Goal: Information Seeking & Learning: Find specific fact

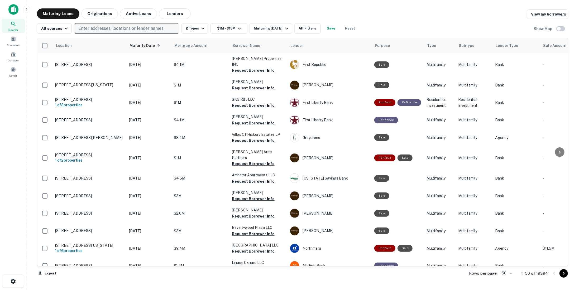
click at [106, 27] on p "Enter addresses, locations or lender names" at bounding box center [120, 28] width 85 height 6
type input "*****"
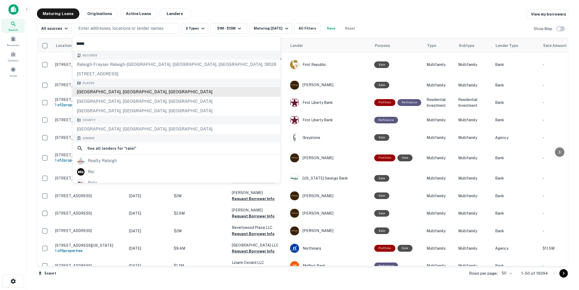
click at [97, 90] on div "Raleigh, NC, USA" at bounding box center [177, 92] width 208 height 10
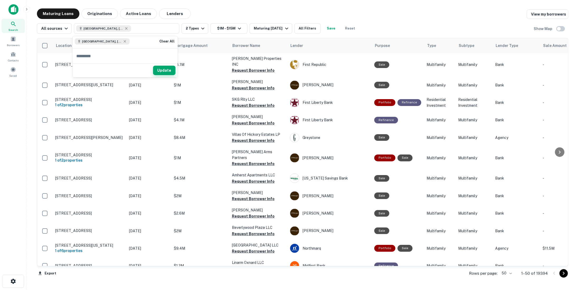
click at [166, 68] on button "Update" at bounding box center [164, 71] width 22 height 10
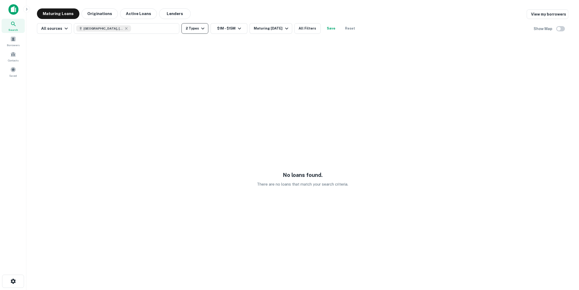
click at [203, 29] on icon "button" at bounding box center [203, 28] width 6 height 6
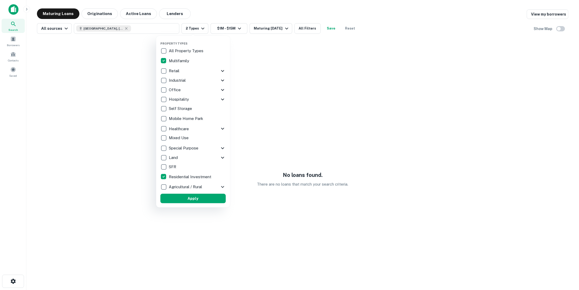
click at [191, 27] on div at bounding box center [289, 145] width 579 height 290
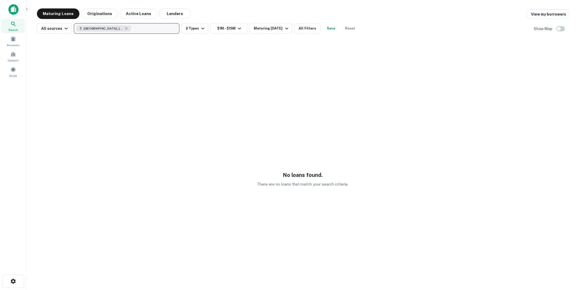
click at [127, 32] on button "Raleigh, NC, USA" at bounding box center [127, 28] width 106 height 11
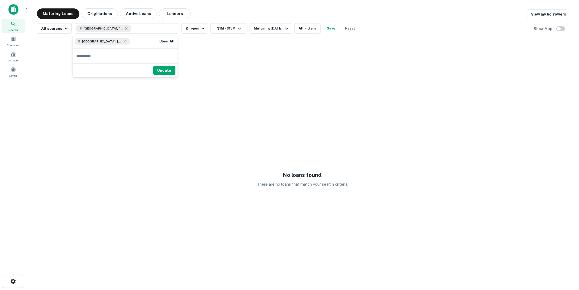
drag, startPoint x: 157, startPoint y: 69, endPoint x: 145, endPoint y: 67, distance: 12.0
click at [157, 69] on button "Update" at bounding box center [164, 71] width 22 height 10
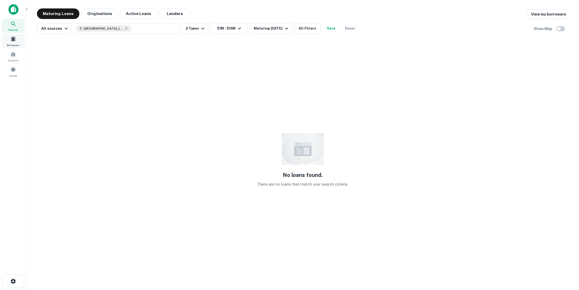
click at [15, 44] on span "Borrowers" at bounding box center [13, 45] width 13 height 4
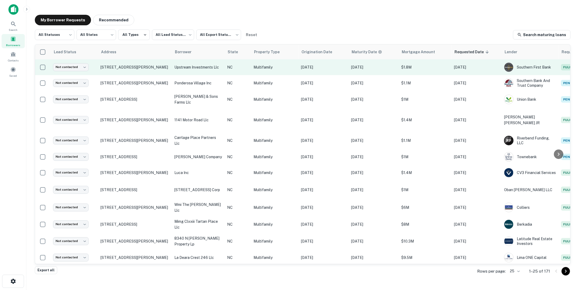
click at [234, 73] on td "NC" at bounding box center [238, 67] width 26 height 16
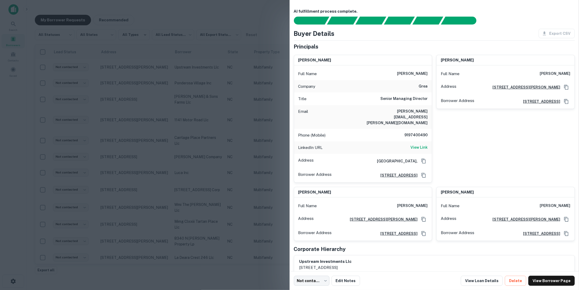
drag, startPoint x: 471, startPoint y: 180, endPoint x: 421, endPoint y: 178, distance: 50.2
click at [421, 178] on div "[PERSON_NAME] Full Name [PERSON_NAME] Company grea Title Senior Managing Direct…" at bounding box center [433, 146] width 286 height 191
click at [443, 190] on h6 "[PERSON_NAME]" at bounding box center [457, 193] width 33 height 6
click at [442, 190] on h6 "[PERSON_NAME]" at bounding box center [457, 193] width 33 height 6
drag, startPoint x: 447, startPoint y: 179, endPoint x: 480, endPoint y: 182, distance: 32.6
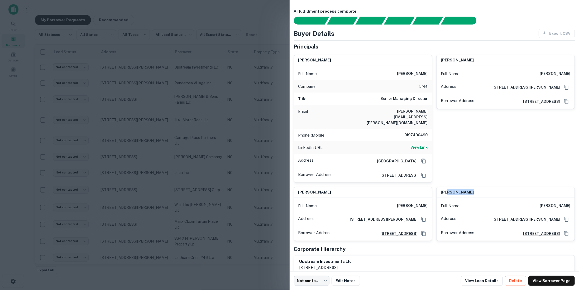
click at [480, 187] on div "[PERSON_NAME]" at bounding box center [506, 192] width 138 height 11
click at [450, 190] on h6 "[PERSON_NAME]" at bounding box center [457, 193] width 33 height 6
click at [458, 164] on div "[PERSON_NAME] Full Name [PERSON_NAME] Address [STREET_ADDRESS][PERSON_NAME] Bor…" at bounding box center [503, 117] width 143 height 132
drag, startPoint x: 459, startPoint y: 61, endPoint x: 469, endPoint y: 61, distance: 10.3
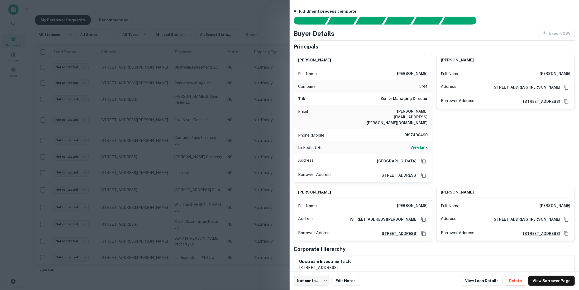
click at [469, 61] on h6 "[PERSON_NAME]" at bounding box center [457, 60] width 33 height 6
click at [478, 130] on div "[PERSON_NAME] Full Name [PERSON_NAME] Address [STREET_ADDRESS][PERSON_NAME] Bor…" at bounding box center [503, 117] width 143 height 132
click at [219, 161] on div at bounding box center [289, 145] width 579 height 290
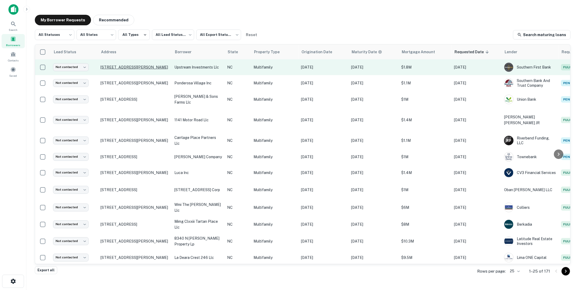
click at [158, 65] on p "[STREET_ADDRESS][PERSON_NAME]" at bounding box center [135, 67] width 69 height 5
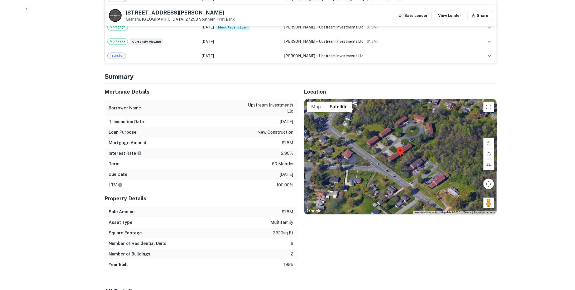
scroll to position [396, 0]
